Goal: Information Seeking & Learning: Learn about a topic

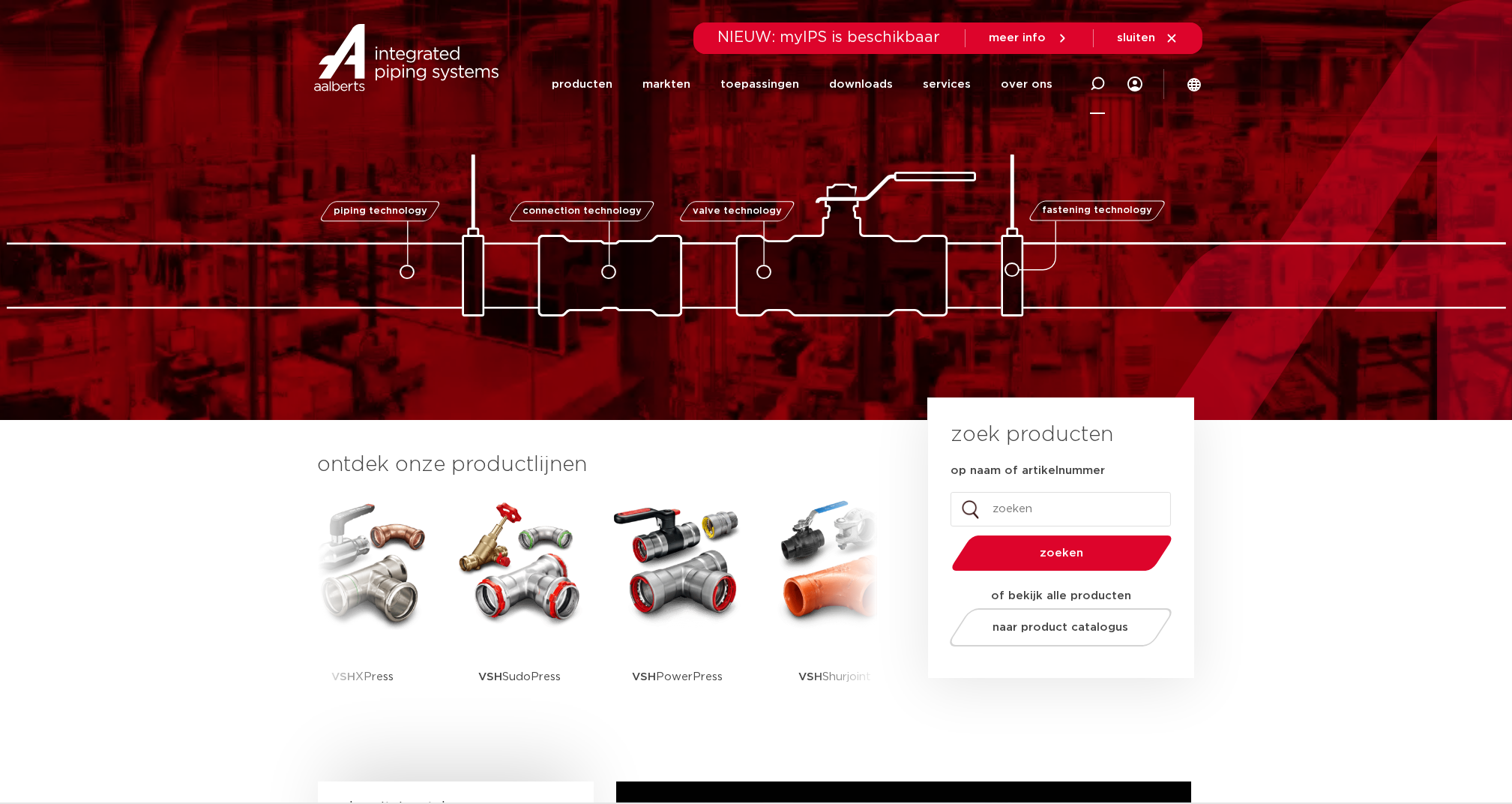
click at [1101, 86] on icon at bounding box center [1098, 84] width 15 height 15
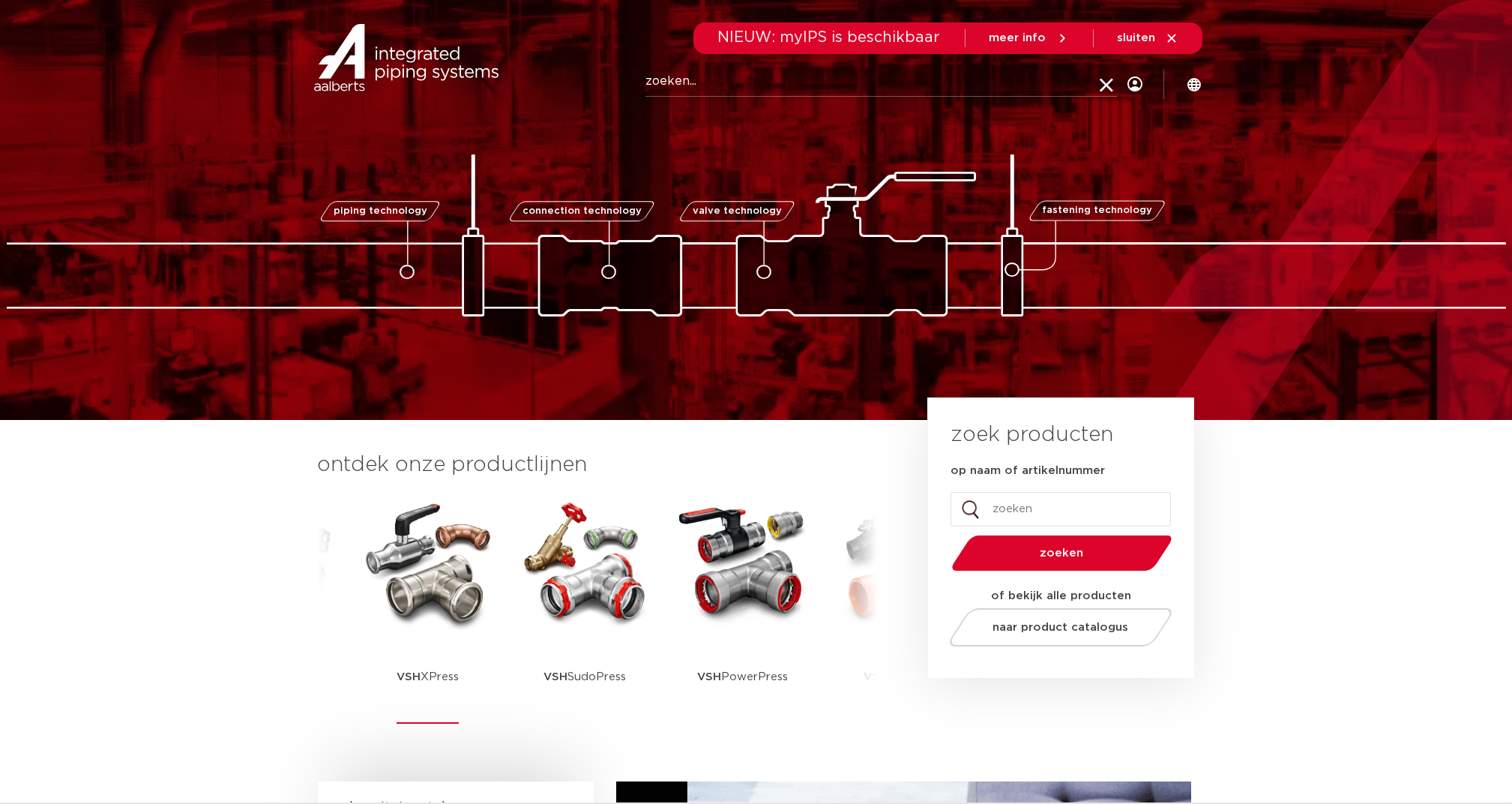
click at [418, 603] on img at bounding box center [428, 562] width 135 height 135
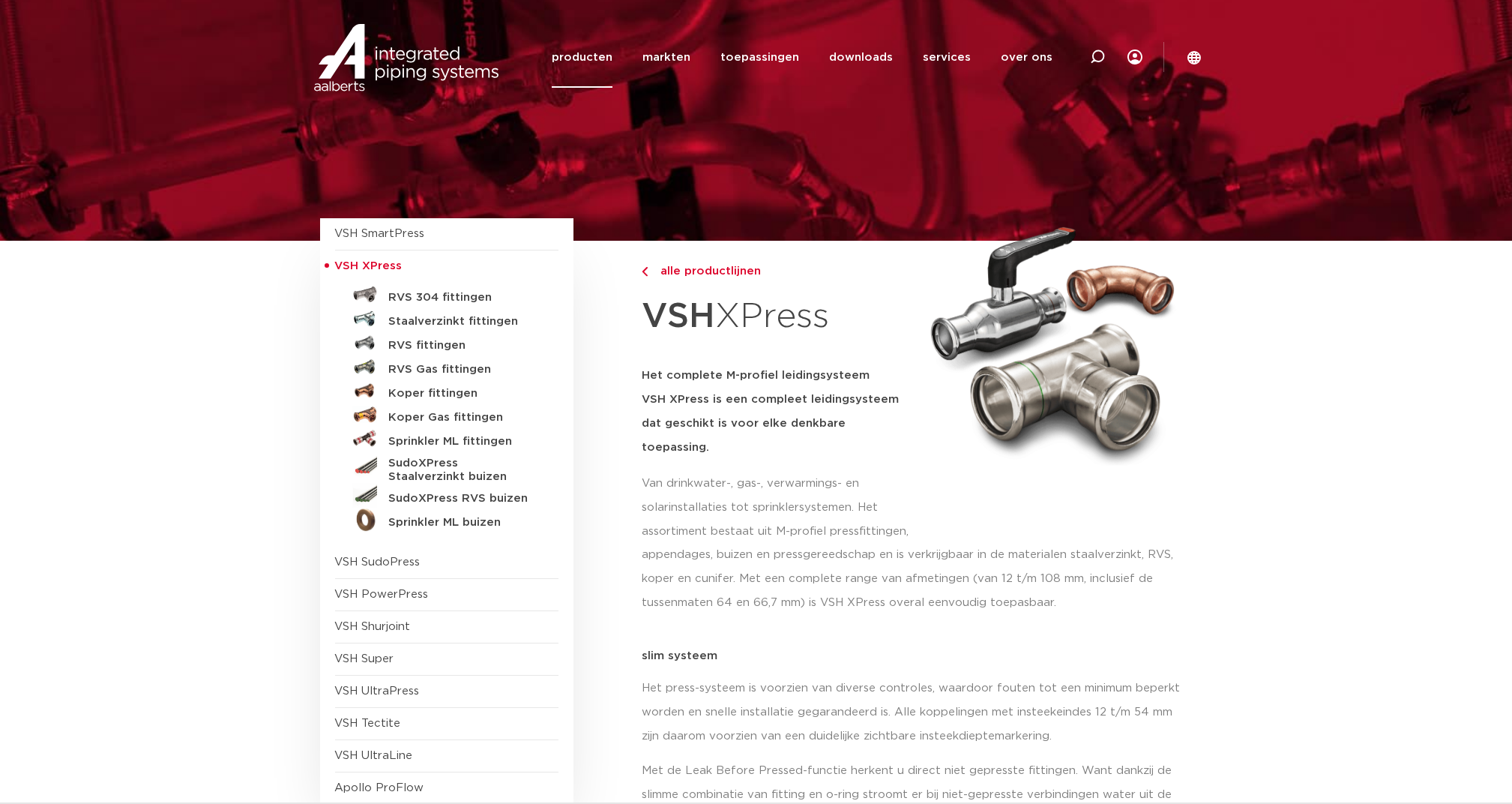
click at [416, 283] on link "RVS 304 fittingen" at bounding box center [447, 294] width 224 height 24
click at [421, 293] on h5 "RVS 304 fittingen" at bounding box center [463, 298] width 148 height 14
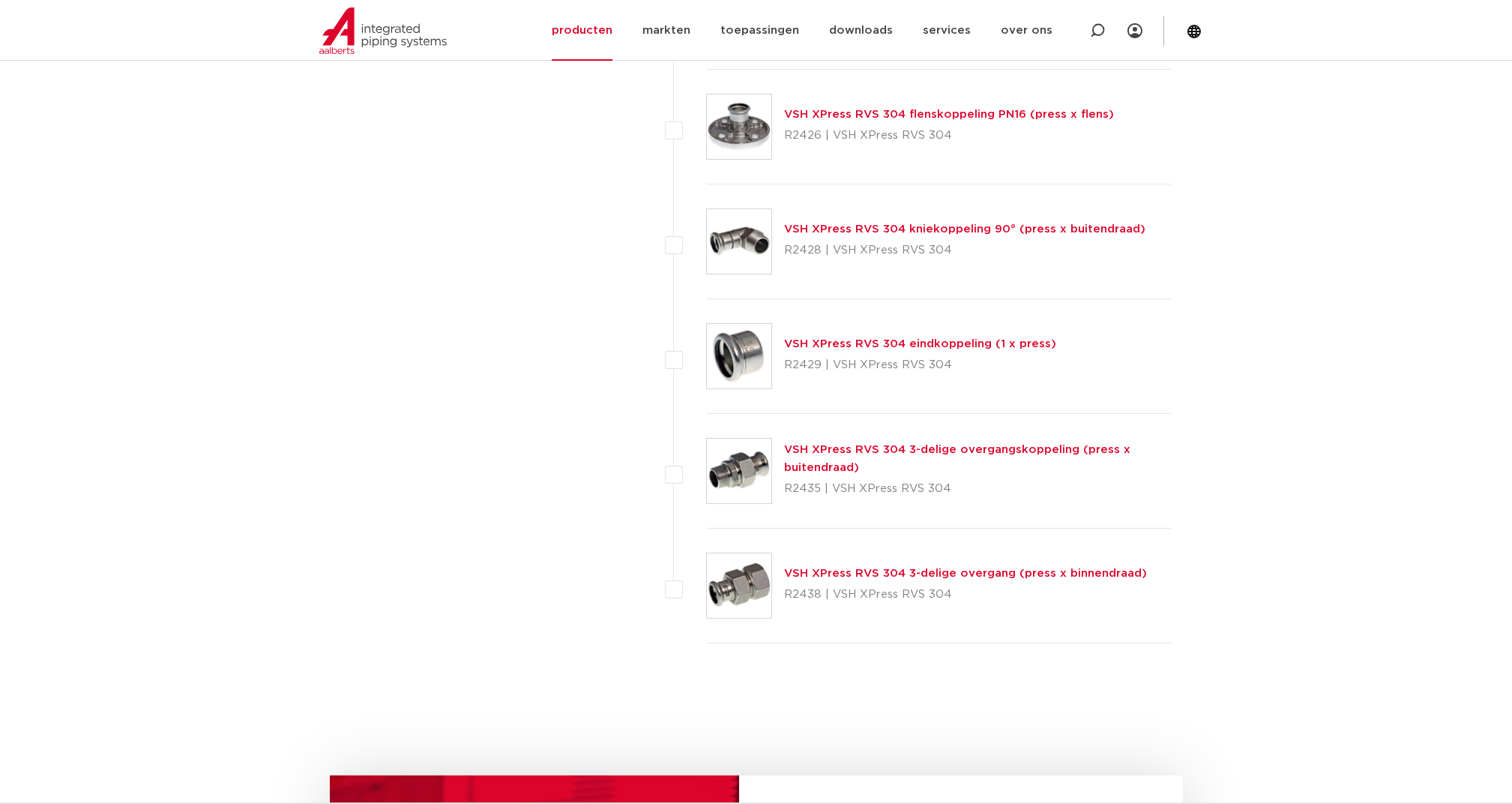
scroll to position [2025, 0]
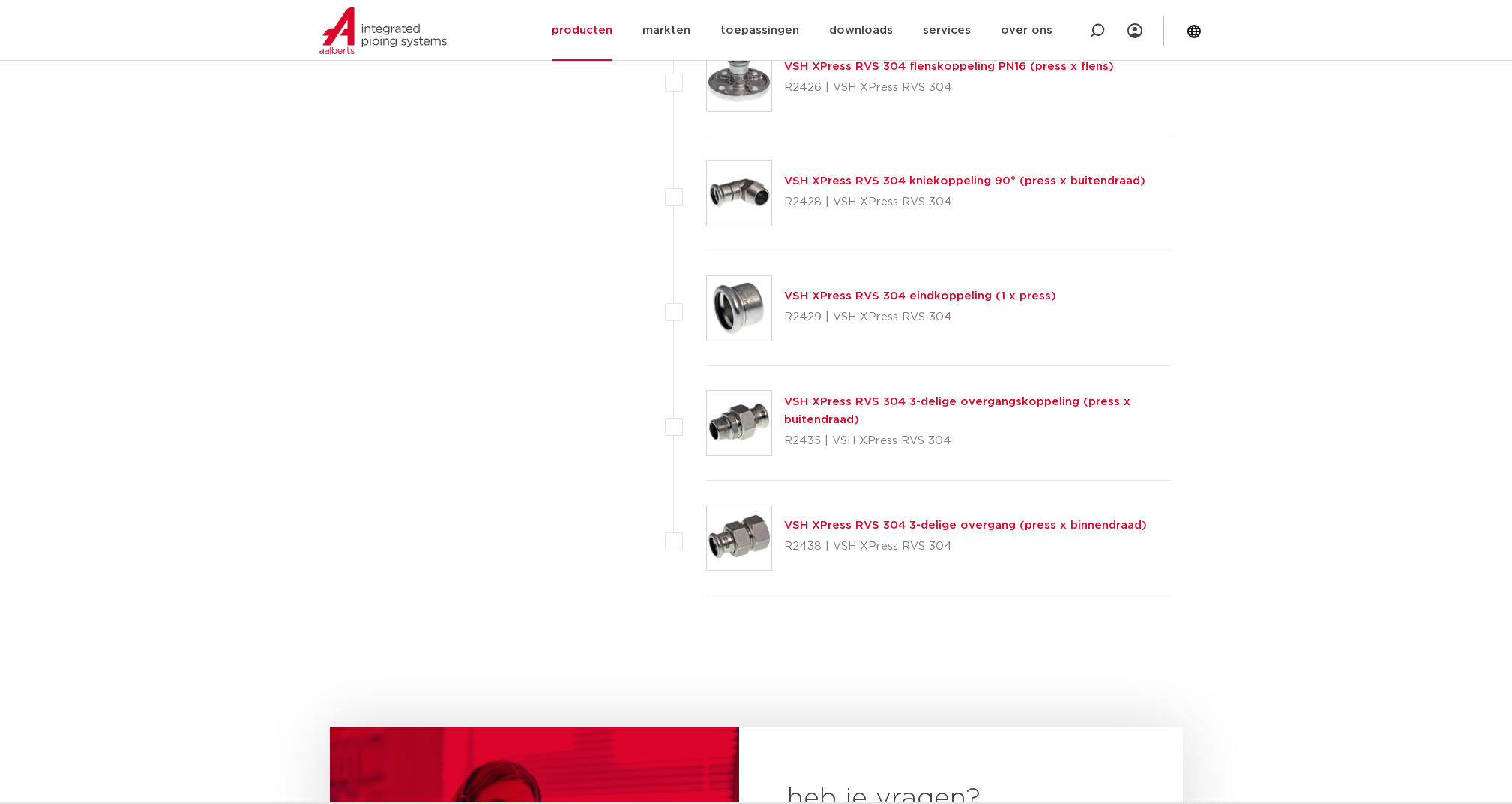
click at [836, 520] on link "VSH XPress RVS 304 3-delige overgang (press x binnendraad)" at bounding box center [965, 525] width 363 height 11
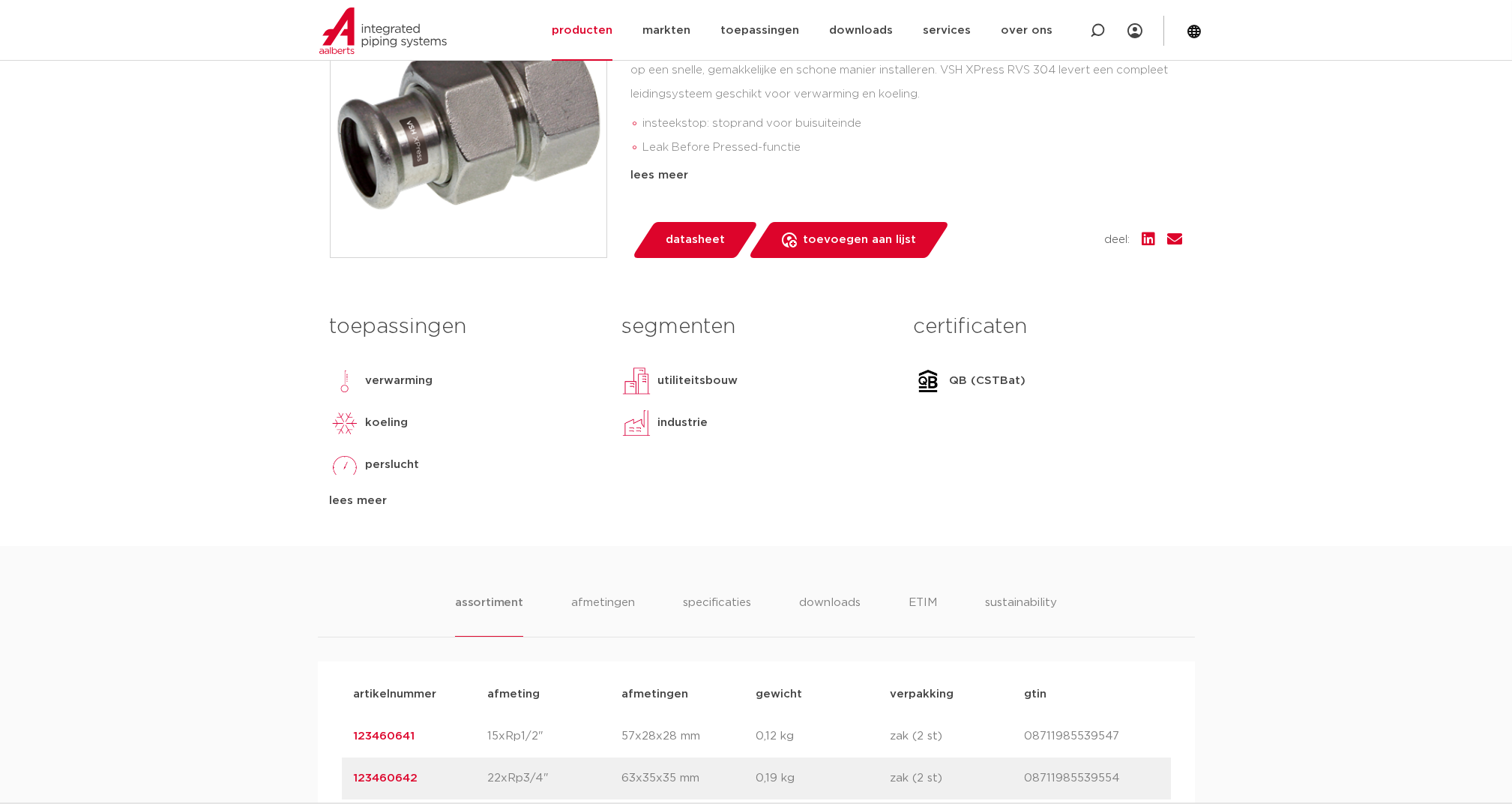
scroll to position [499, 0]
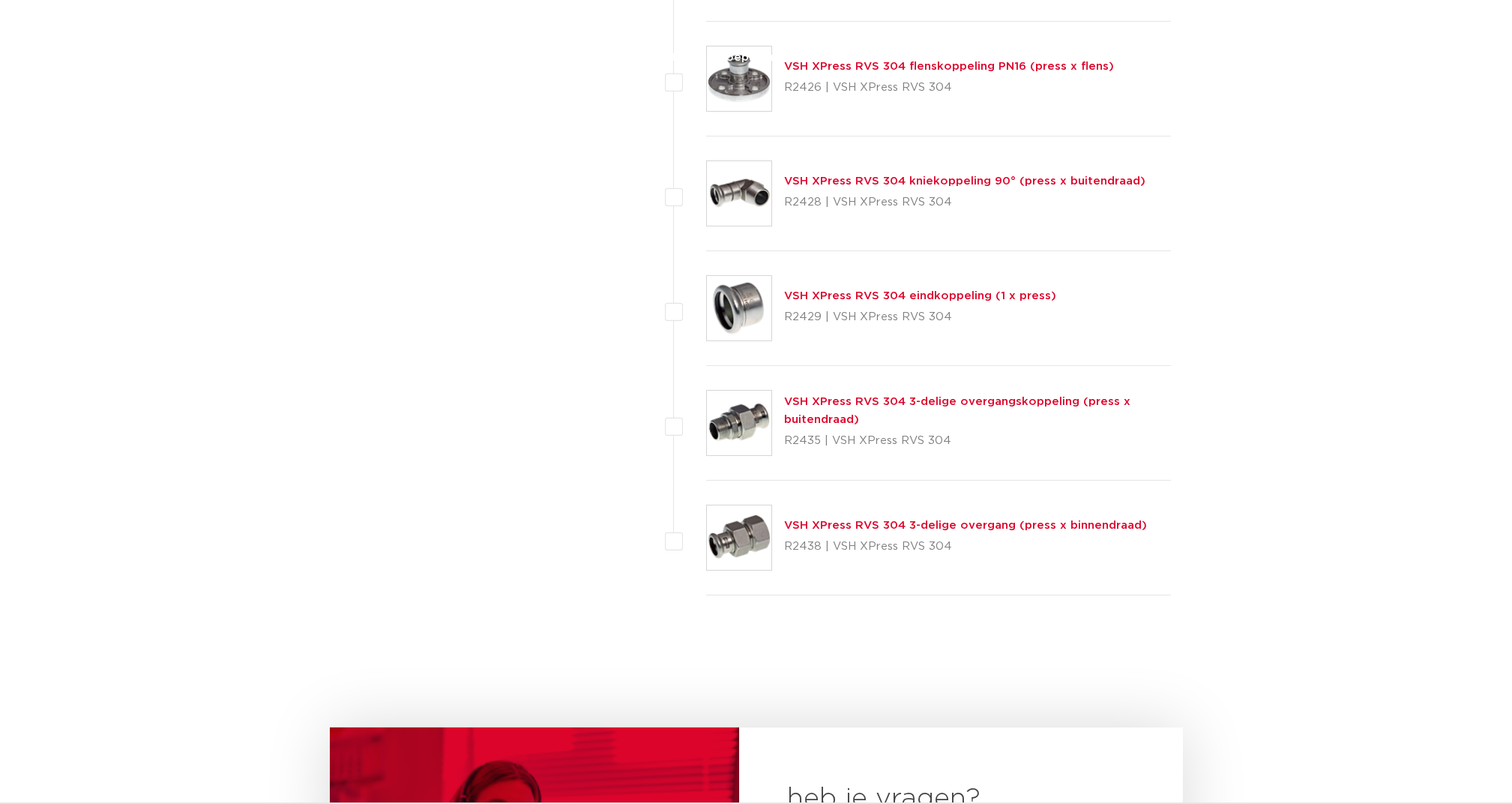
click at [813, 396] on link "VSH XPress RVS 304 3-delige overgangskoppeling (press x buitendraad)" at bounding box center [957, 411] width 346 height 29
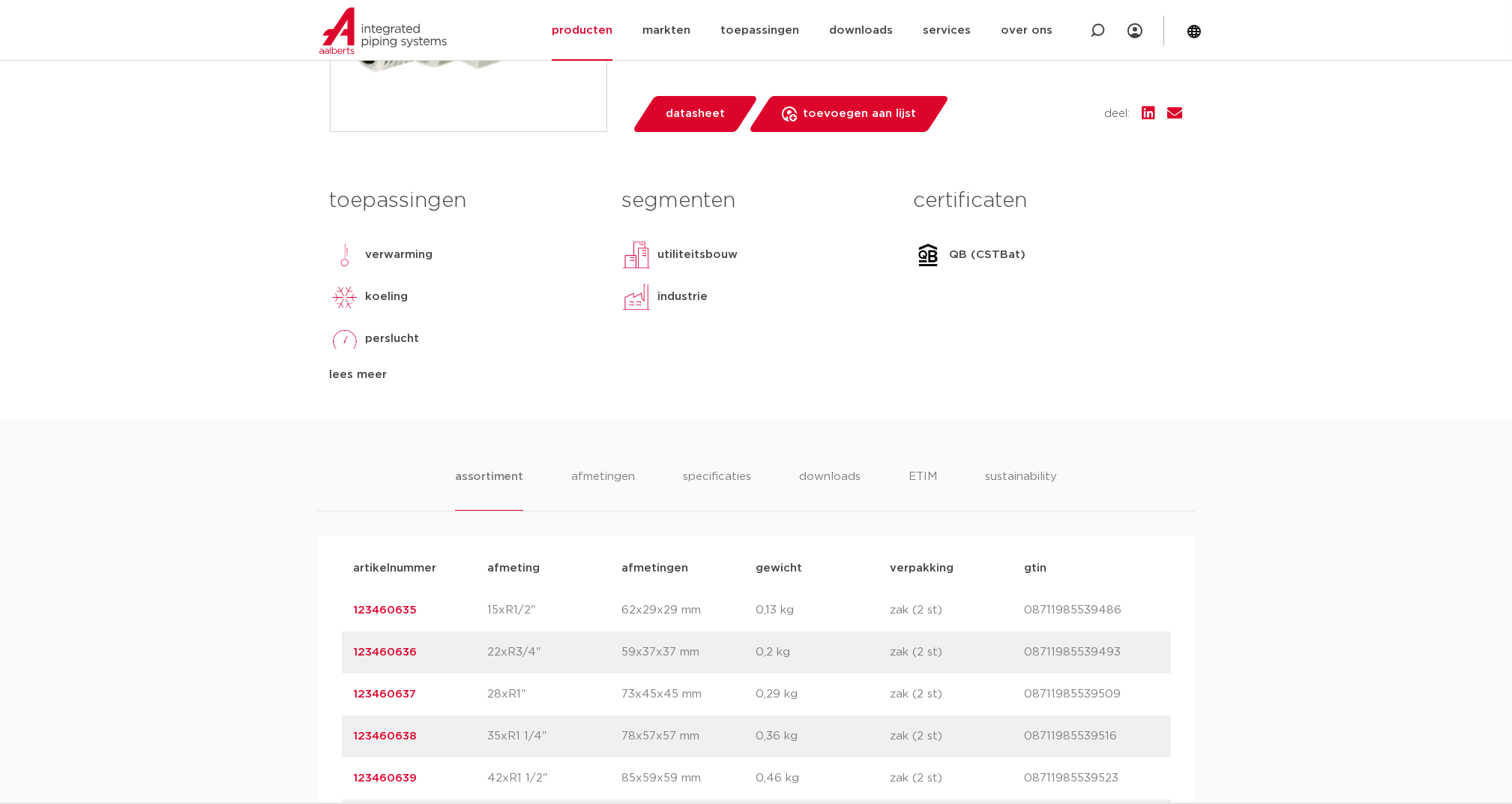
scroll to position [600, 0]
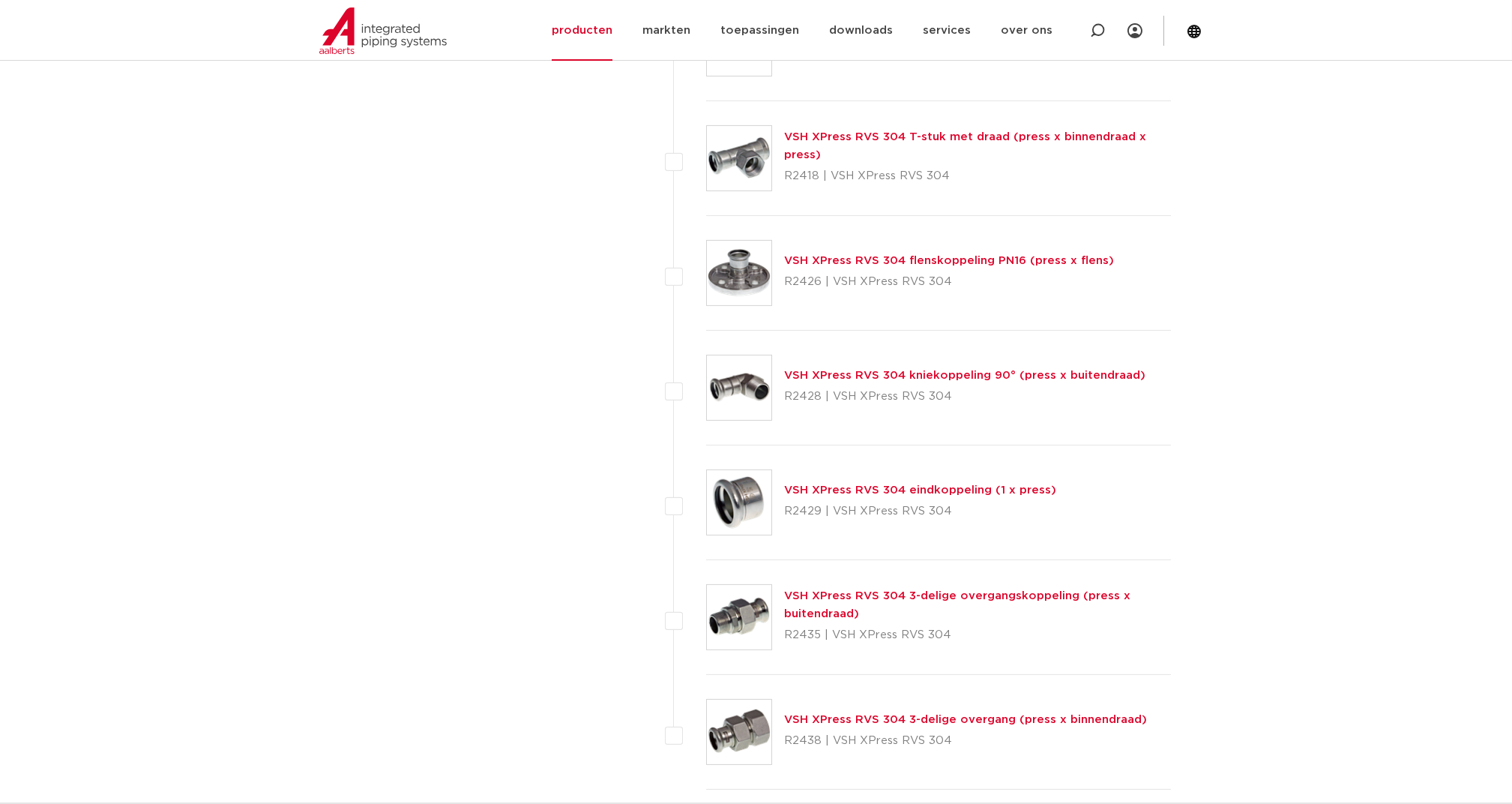
scroll to position [1824, 0]
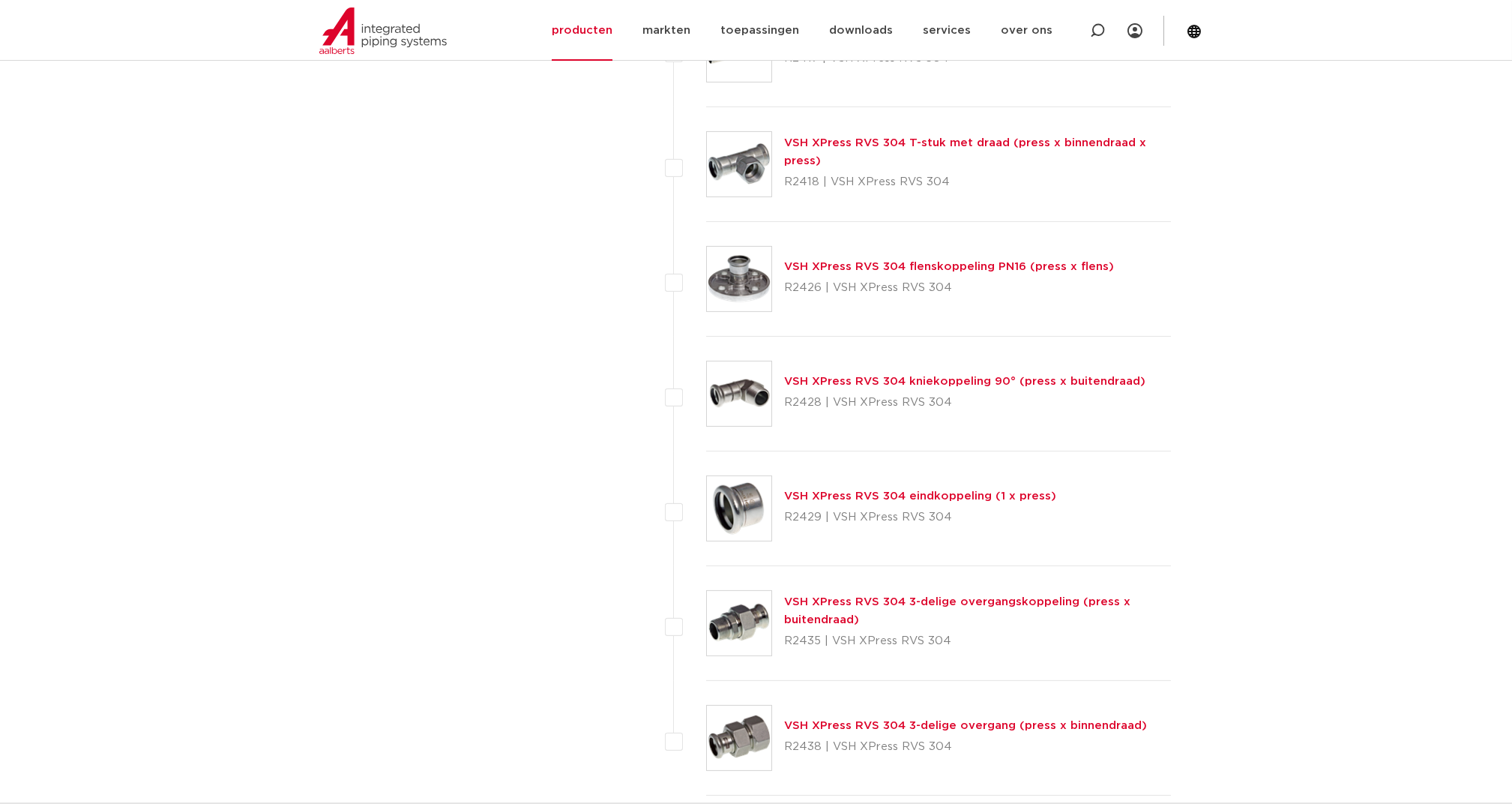
click at [806, 378] on link "VSH XPress RVS 304 kniekoppeling 90° (press x buitendraad)" at bounding box center [965, 381] width 362 height 11
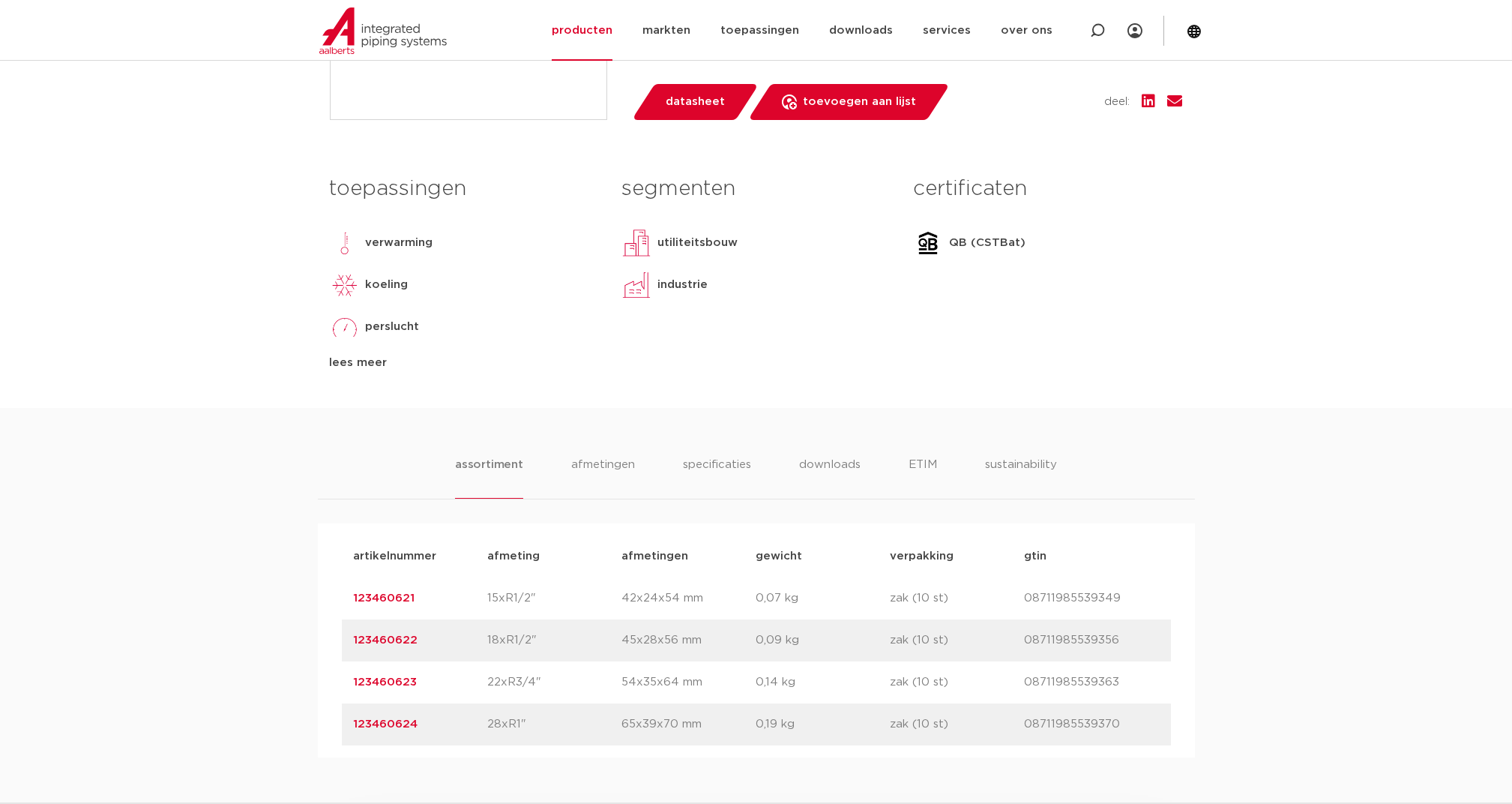
scroll to position [600, 0]
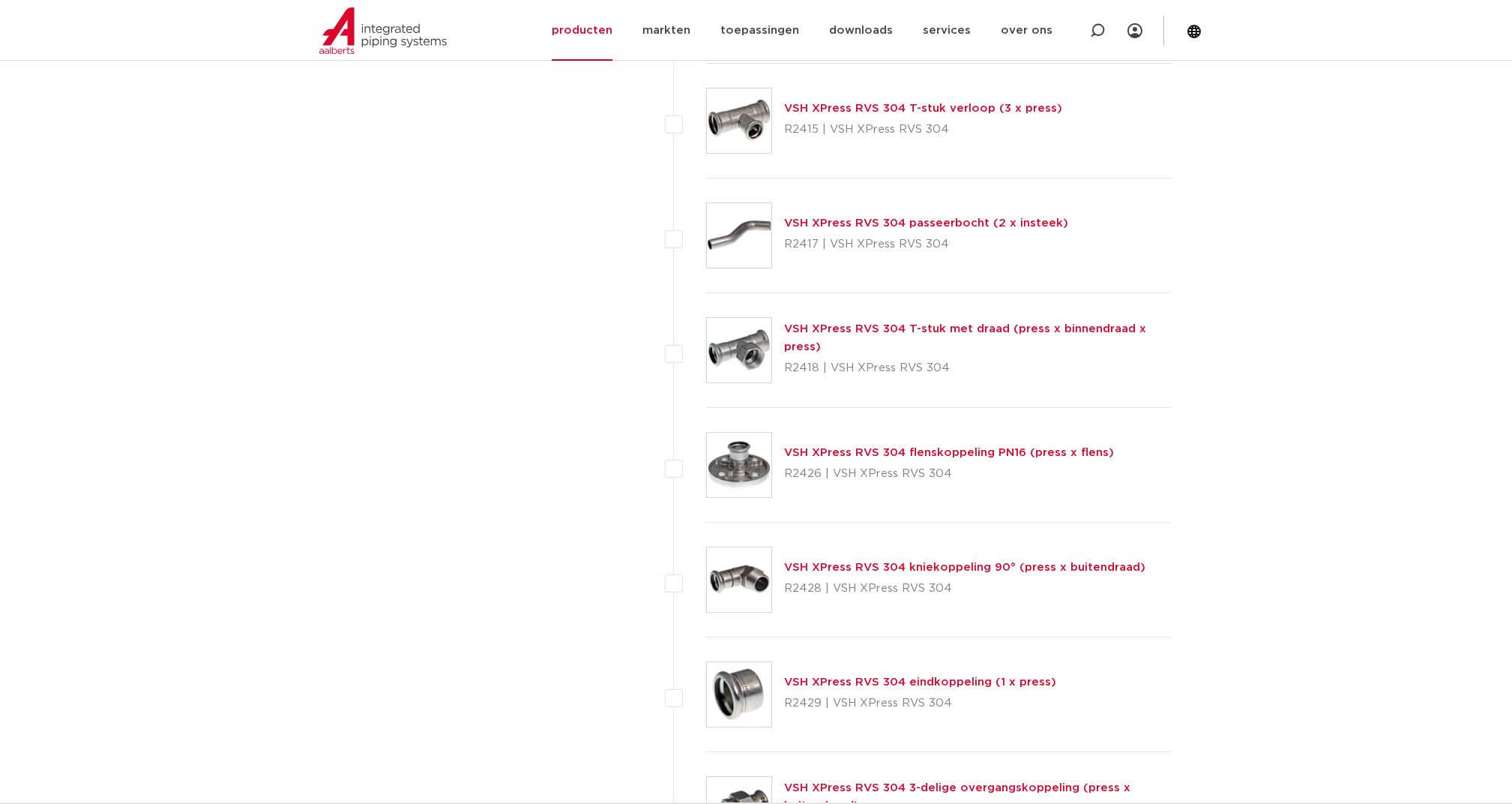
scroll to position [1623, 0]
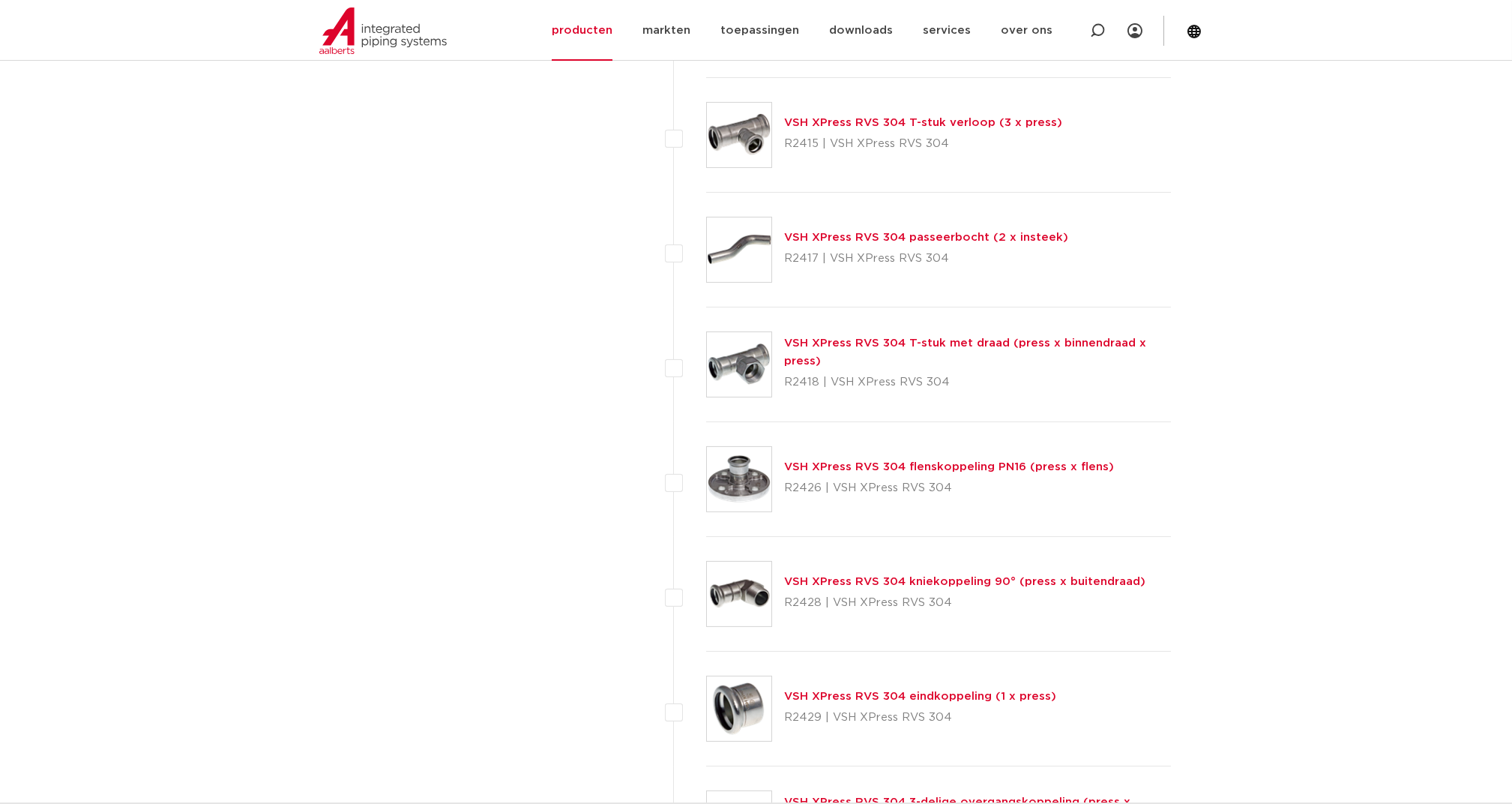
click at [813, 337] on link "VSH XPress RVS 304 T-stuk met draad (press x binnendraad x press)" at bounding box center [965, 352] width 362 height 29
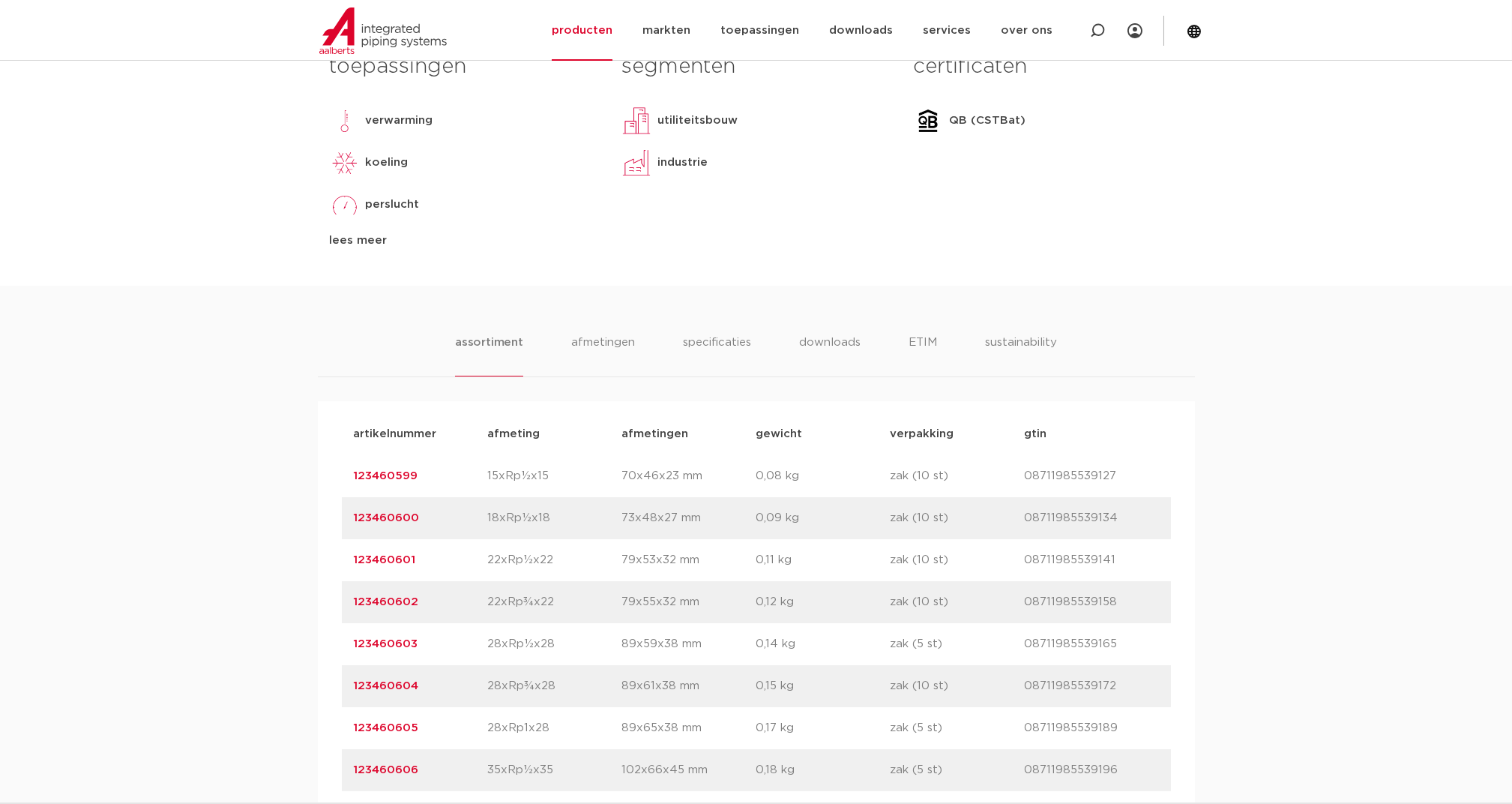
scroll to position [700, 0]
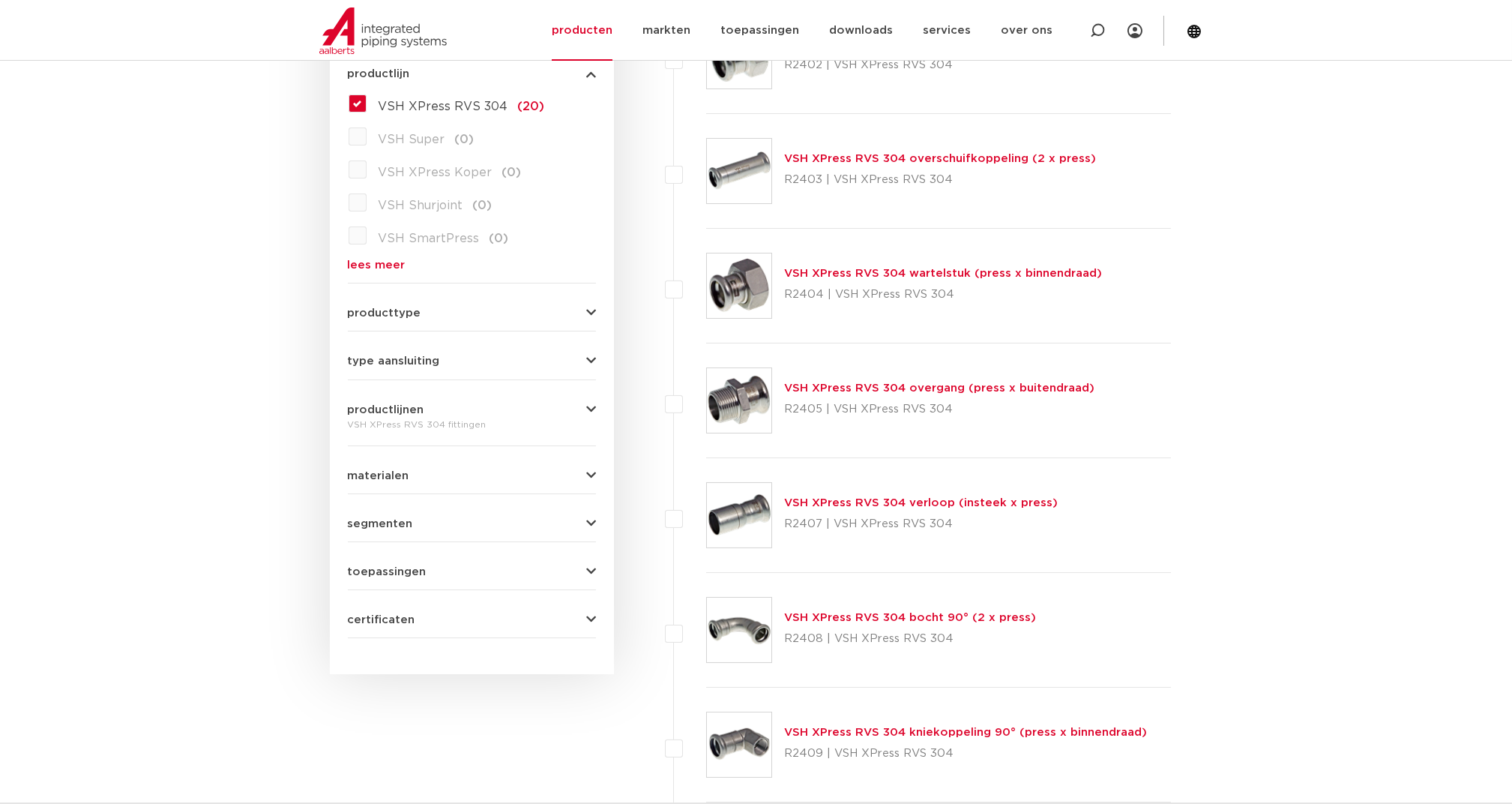
scroll to position [423, 0]
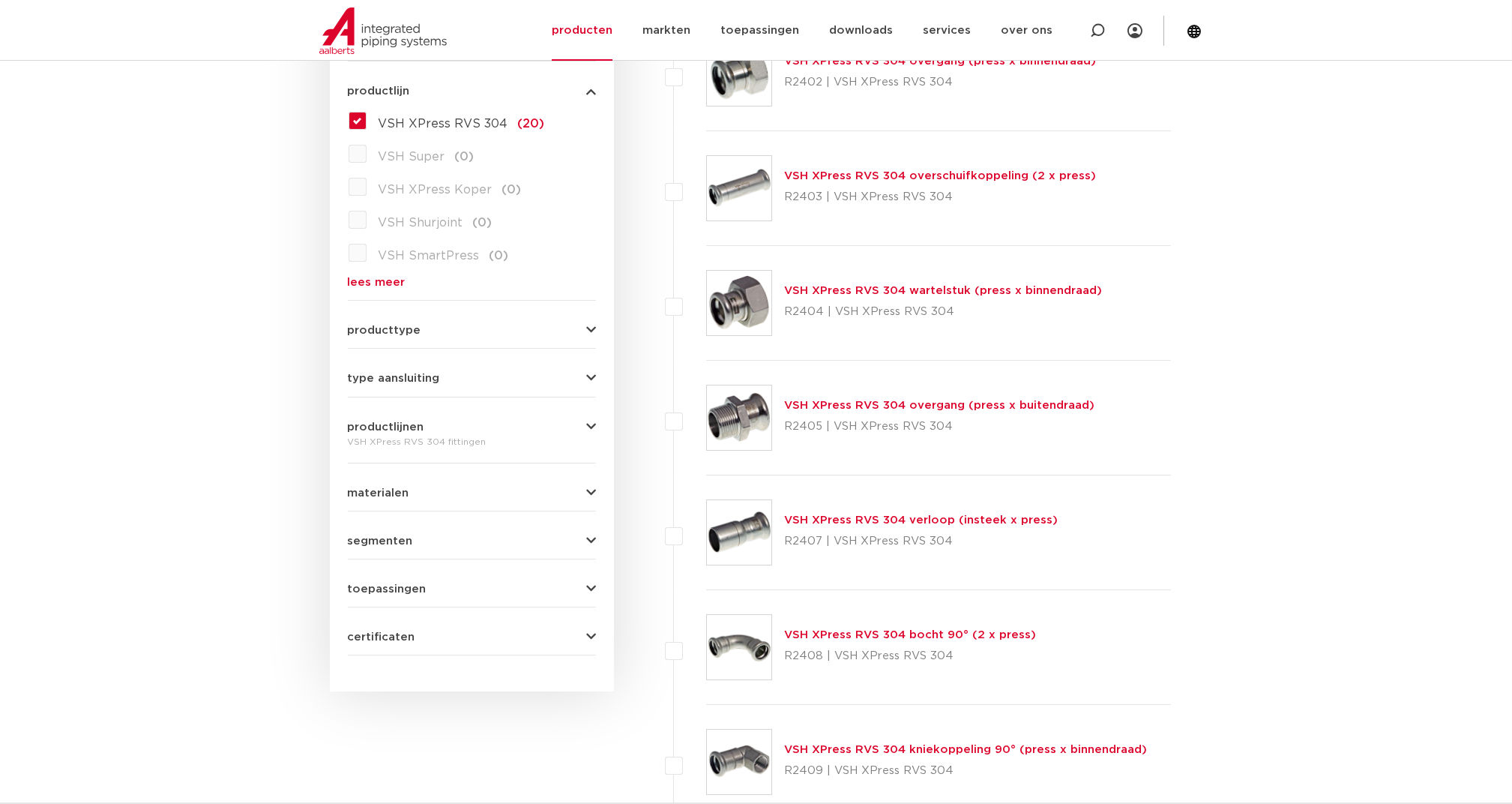
click at [823, 402] on link "VSH XPress RVS 304 overgang (press x buitendraad)" at bounding box center [939, 405] width 311 height 11
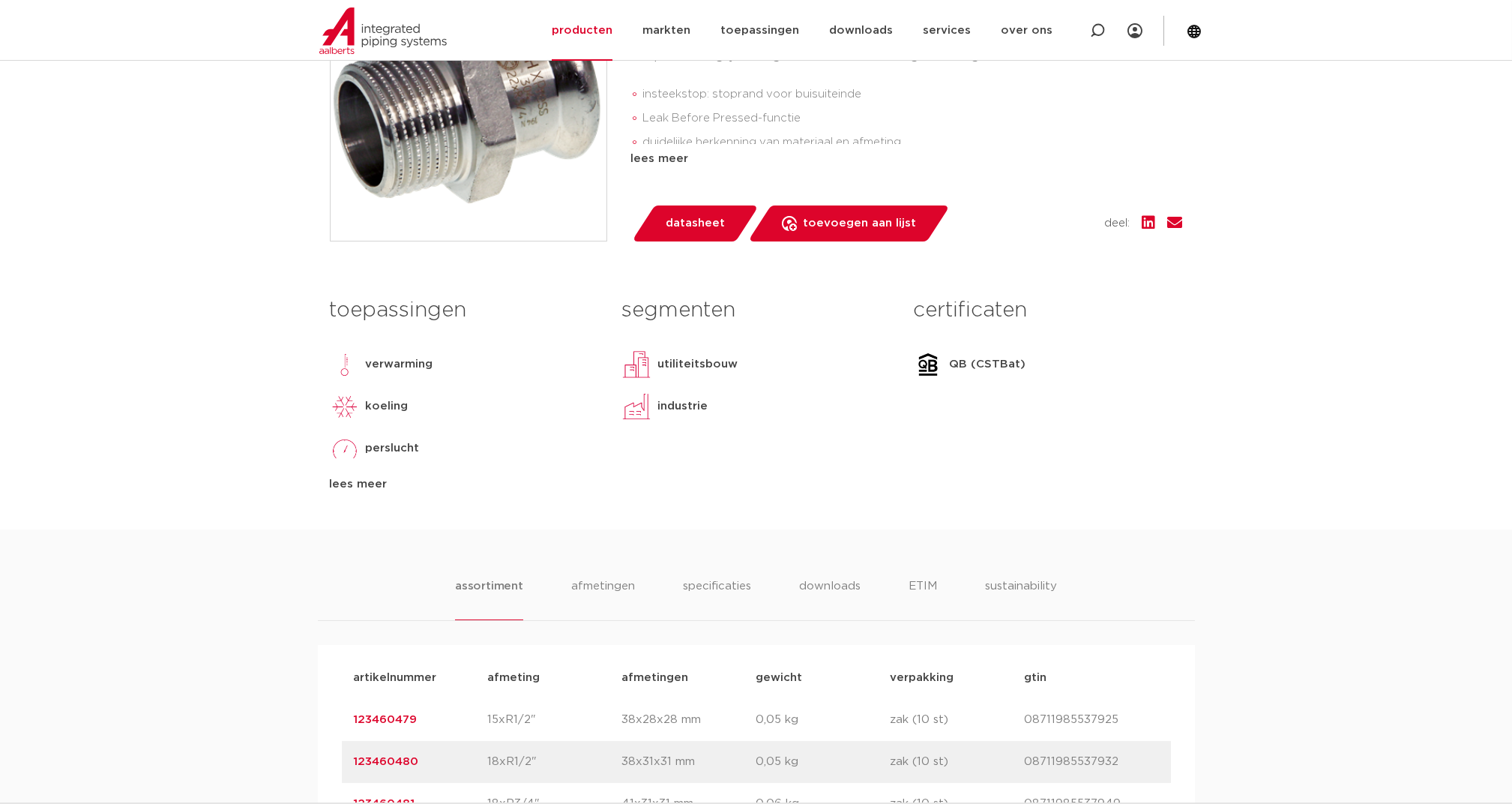
scroll to position [499, 0]
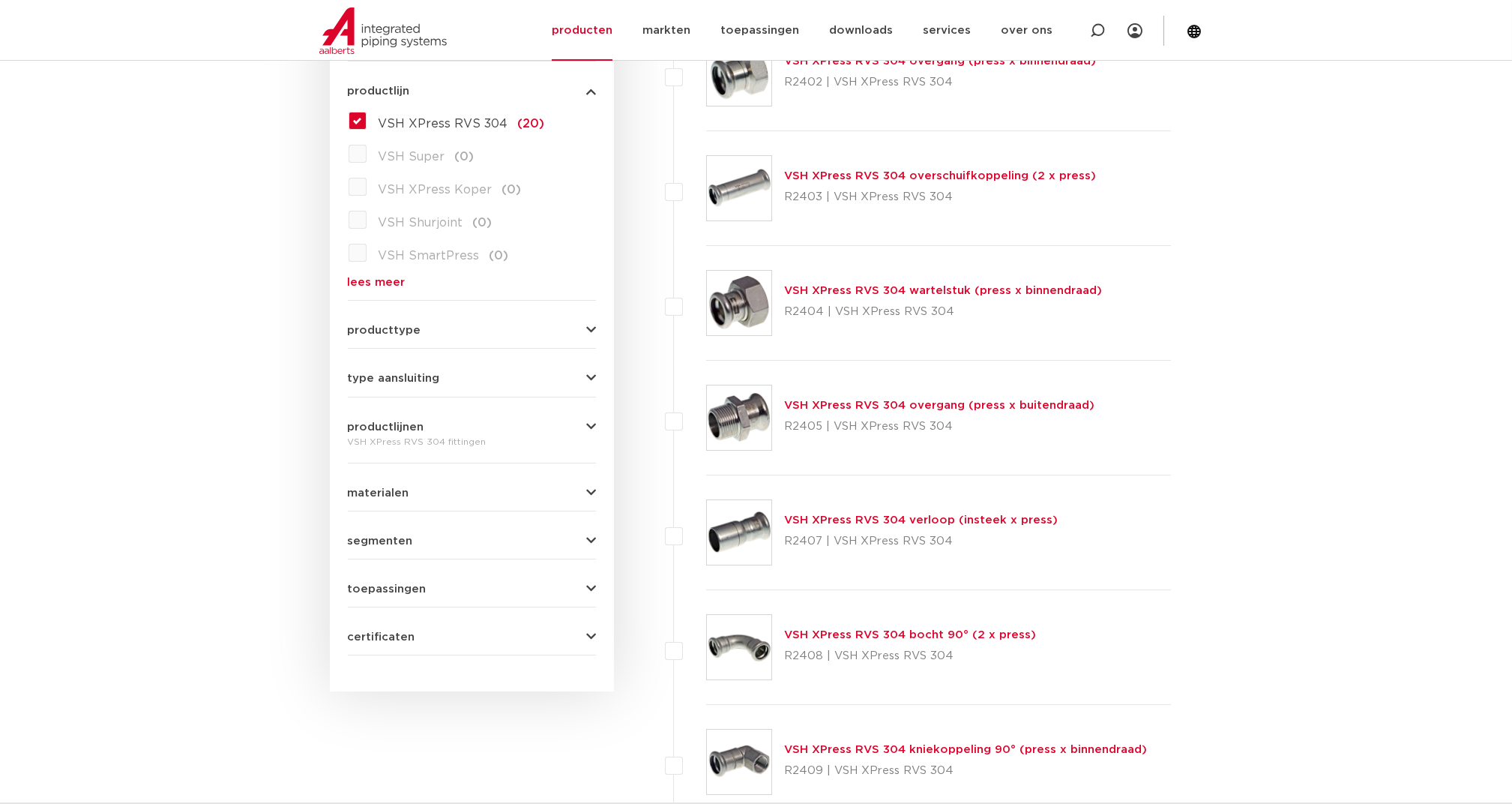
click at [843, 288] on link "VSH XPress RVS 304 wartelstuk (press x binnendraad)" at bounding box center [943, 290] width 318 height 11
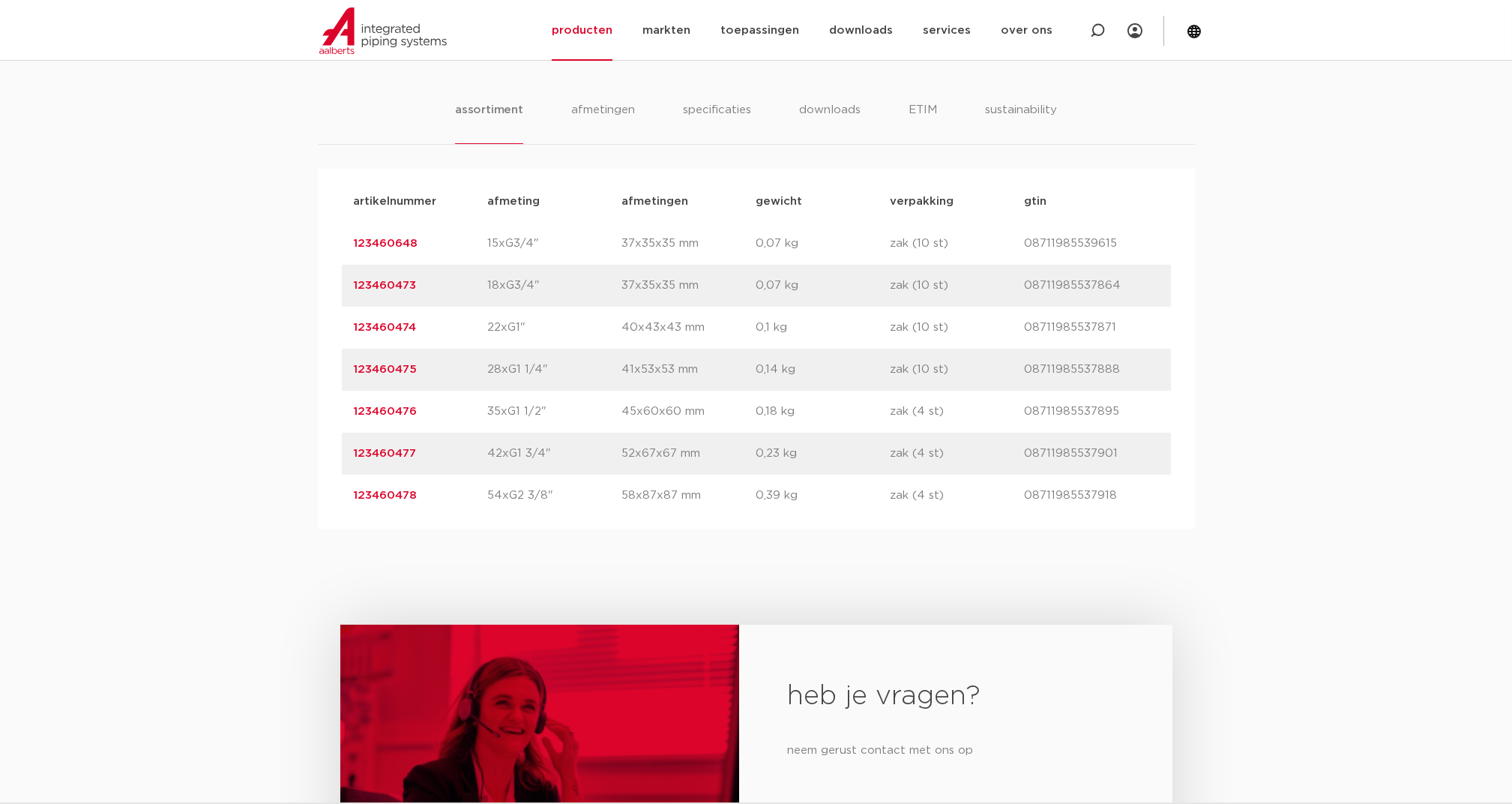
scroll to position [999, 0]
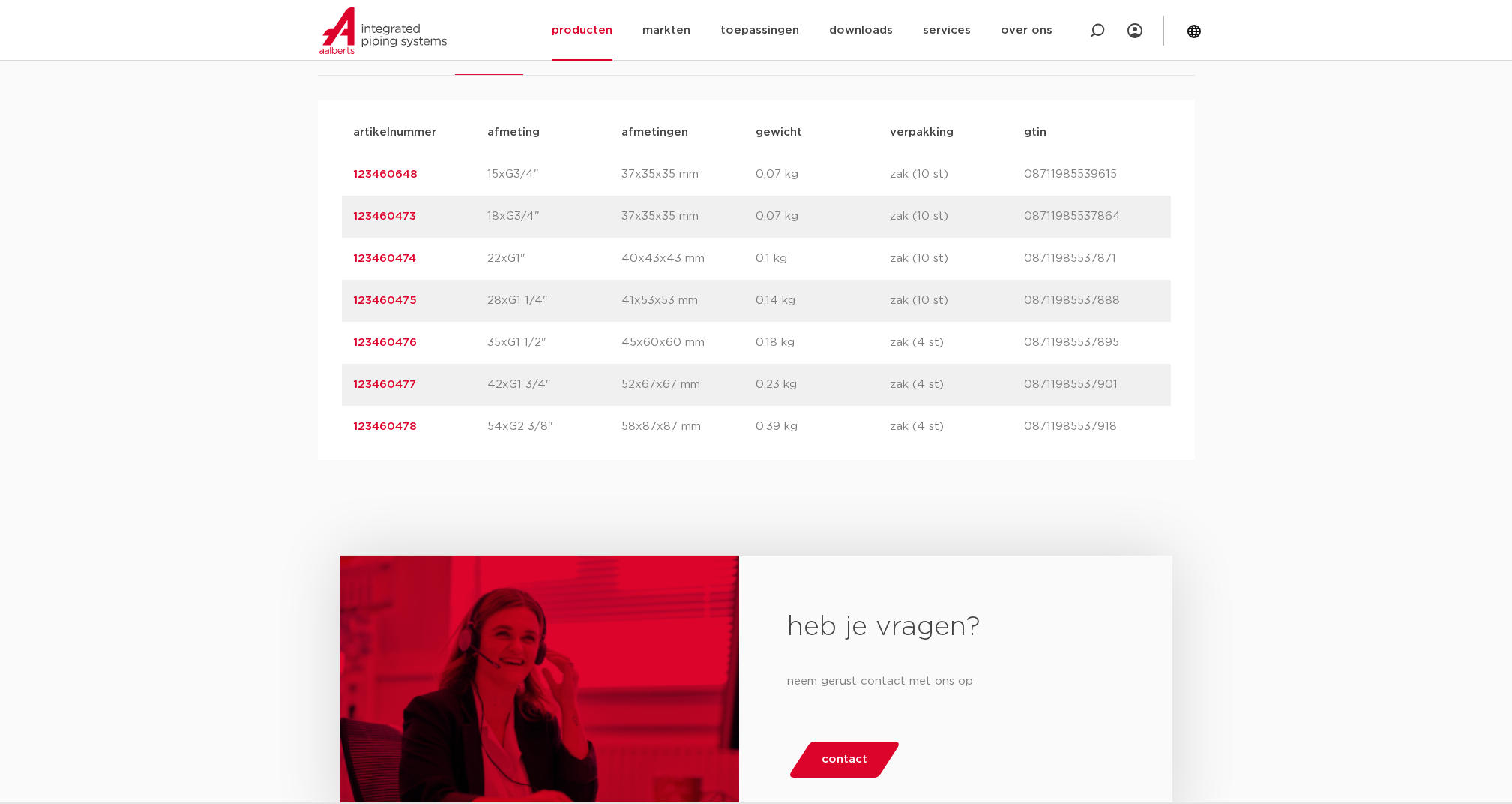
click at [404, 422] on link "123460478" at bounding box center [386, 426] width 64 height 11
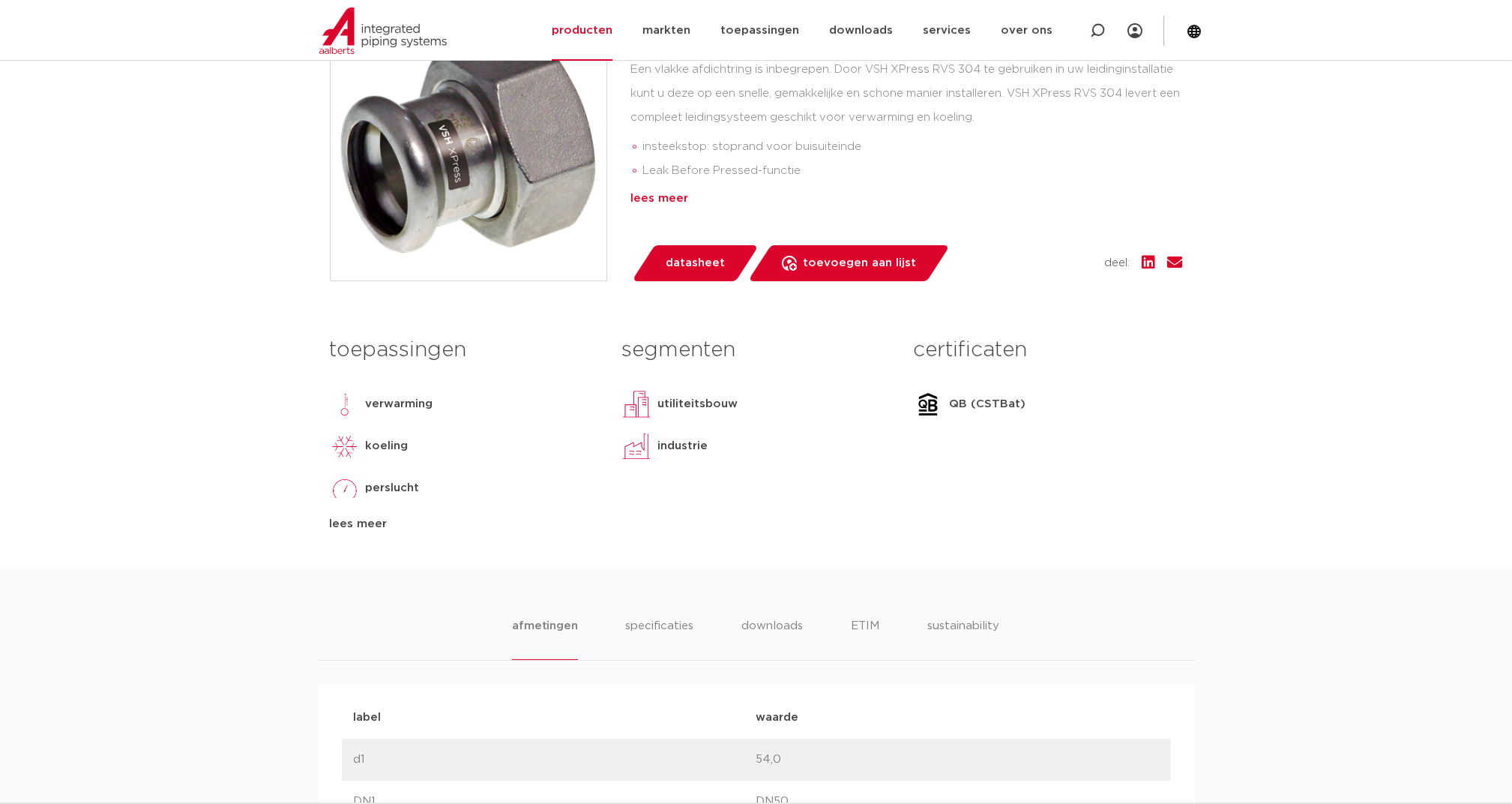
scroll to position [399, 0]
